Goal: Information Seeking & Learning: Learn about a topic

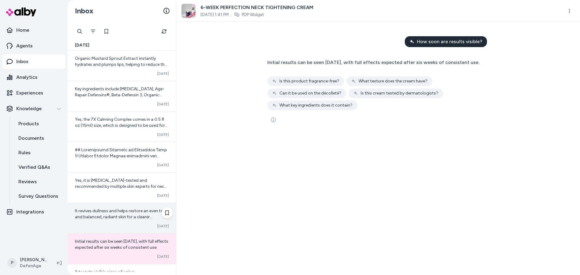
click at [127, 216] on span "It revives dullness and helps restore an even tone and balanced, radiant skin f…" at bounding box center [121, 216] width 93 height 17
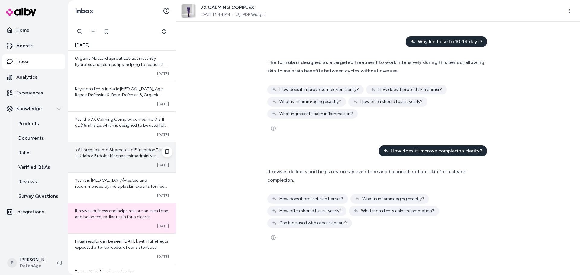
click at [118, 160] on div "Converted [DATE]" at bounding box center [122, 157] width 108 height 30
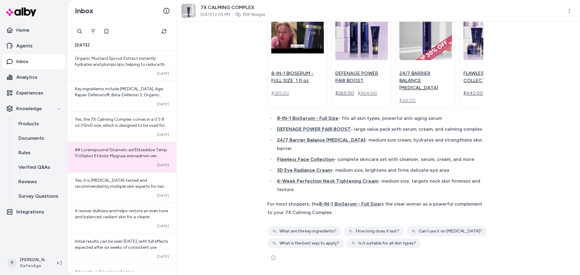
scroll to position [1087, 0]
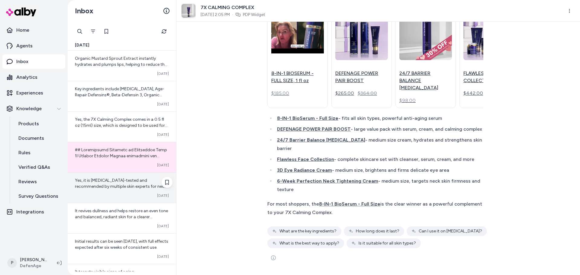
click at [120, 195] on div "Converted [DATE]" at bounding box center [122, 195] width 94 height 5
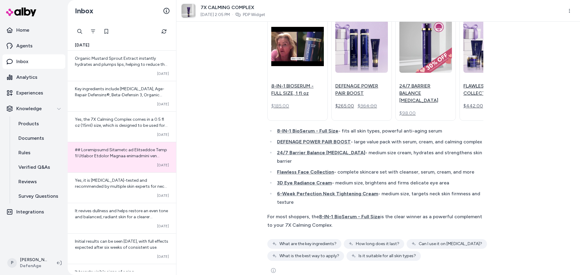
scroll to position [1027, 0]
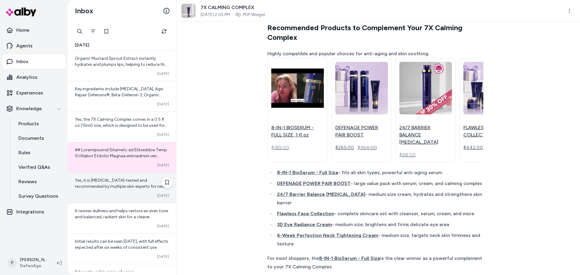
click at [100, 187] on span "Yes, it is [MEDICAL_DATA]-tested and recommended by multiple skin experts for n…" at bounding box center [121, 186] width 92 height 17
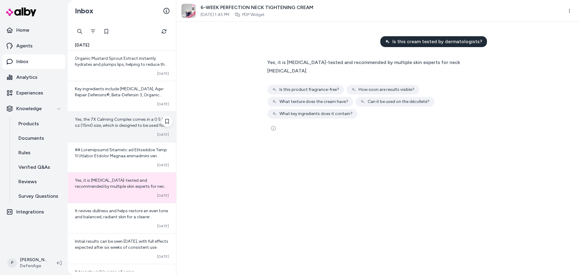
click at [116, 132] on div "Yes, the 7X Calming Complex comes in a 0.5 fl oz (15ml) size, which is designed…" at bounding box center [122, 127] width 108 height 30
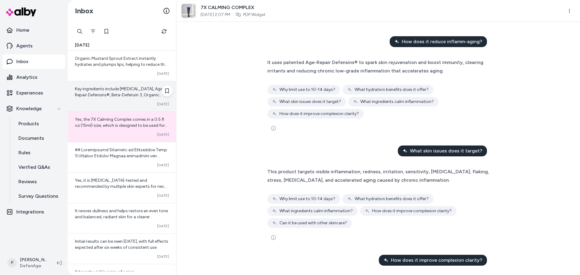
click at [98, 95] on span "Key ingredients include [MEDICAL_DATA], Age-Repair Defensins®, Beta-Defensin 3,…" at bounding box center [119, 97] width 89 height 23
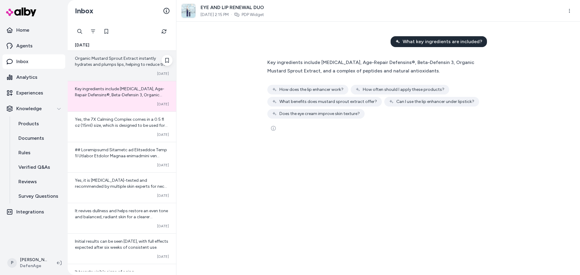
click at [127, 59] on span "Organic Mustard Sprout Extract instantly hydrates and plumps lips, helping to r…" at bounding box center [121, 64] width 92 height 17
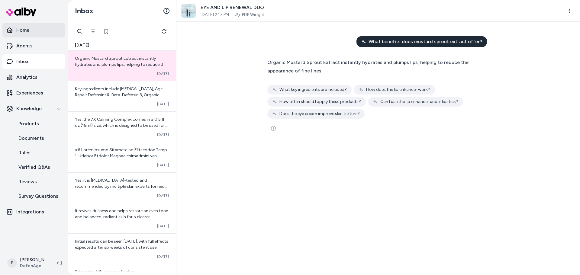
click at [34, 30] on link "Home" at bounding box center [33, 30] width 63 height 14
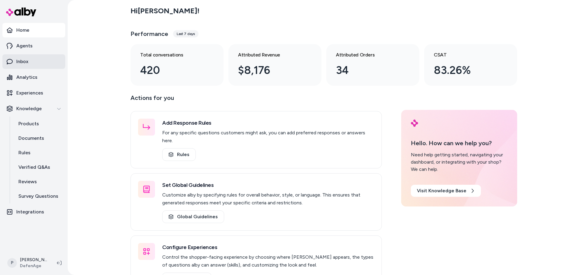
click at [30, 65] on link "Inbox" at bounding box center [33, 61] width 63 height 14
